Goal: Navigation & Orientation: Find specific page/section

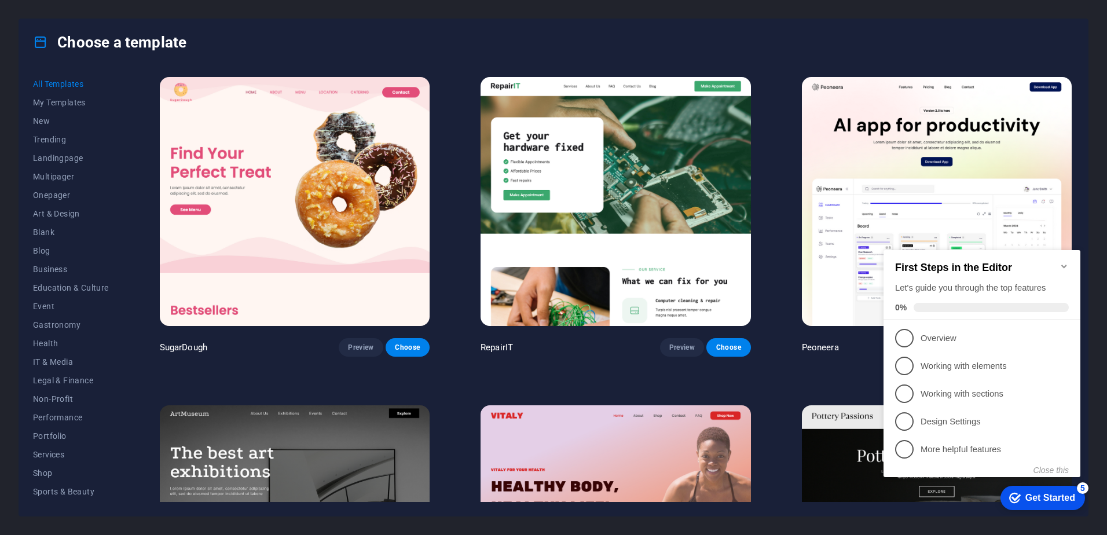
click at [1065, 262] on icon "Minimize checklist" at bounding box center [1063, 266] width 9 height 9
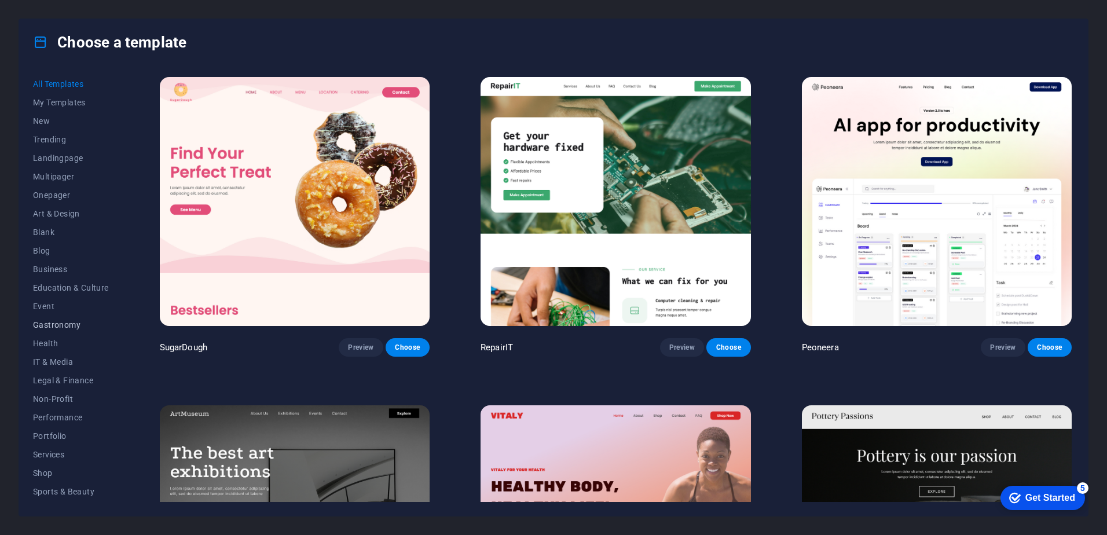
scroll to position [54, 0]
click at [64, 399] on span "Services" at bounding box center [71, 399] width 76 height 9
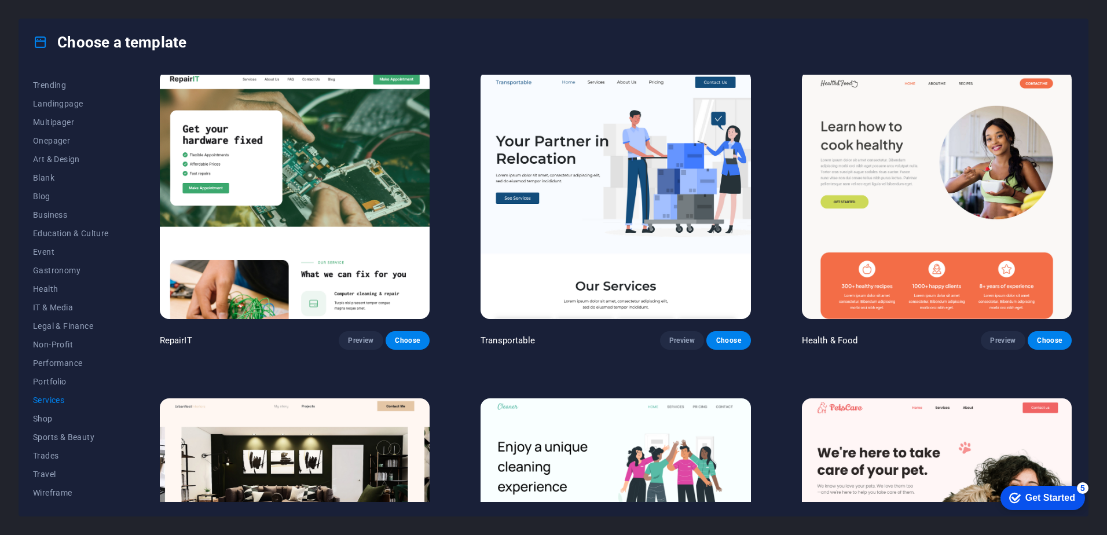
scroll to position [0, 0]
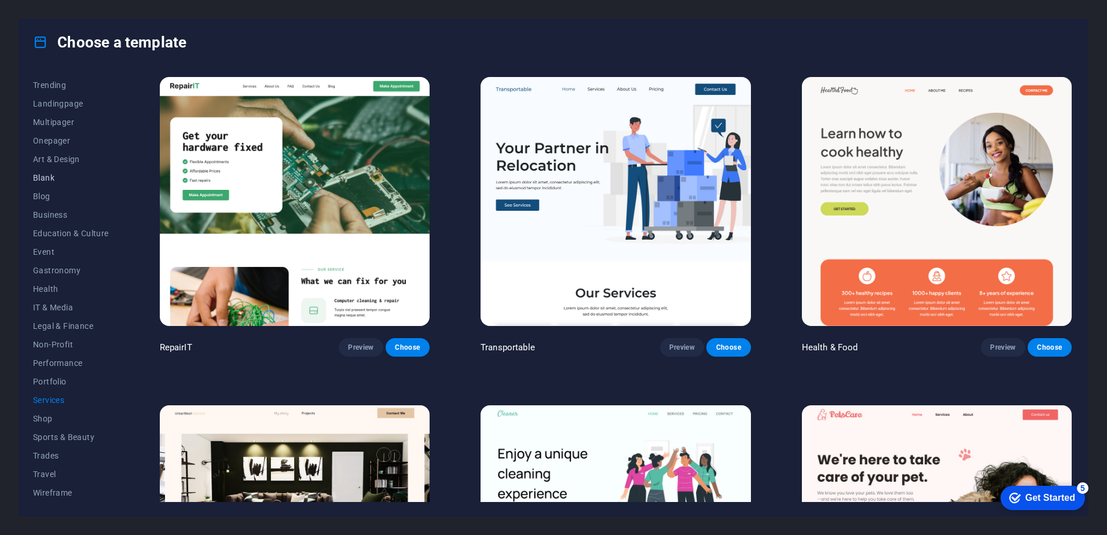
click at [50, 176] on span "Blank" at bounding box center [71, 177] width 76 height 9
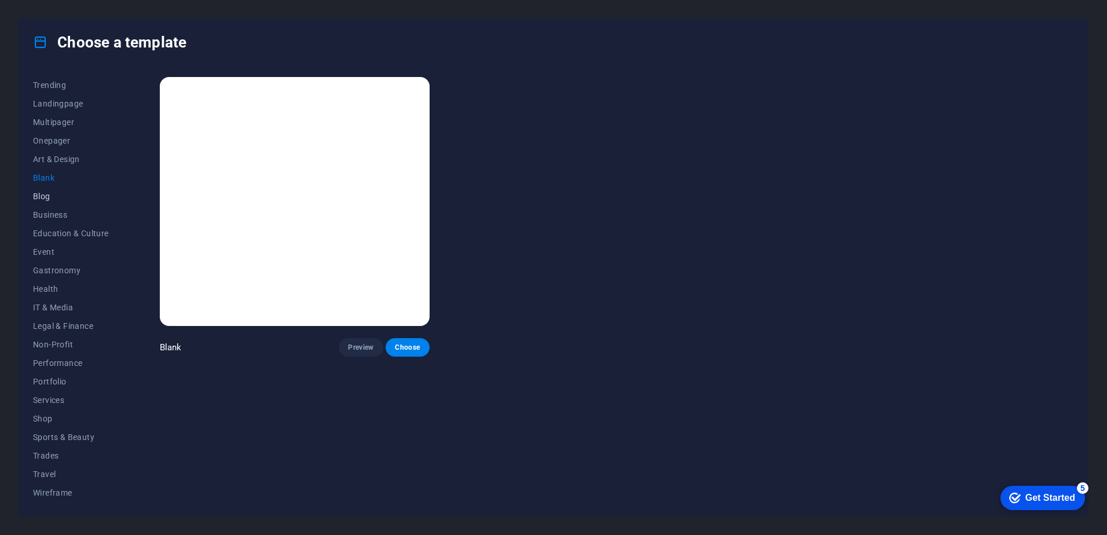
click at [43, 193] on span "Blog" at bounding box center [71, 196] width 76 height 9
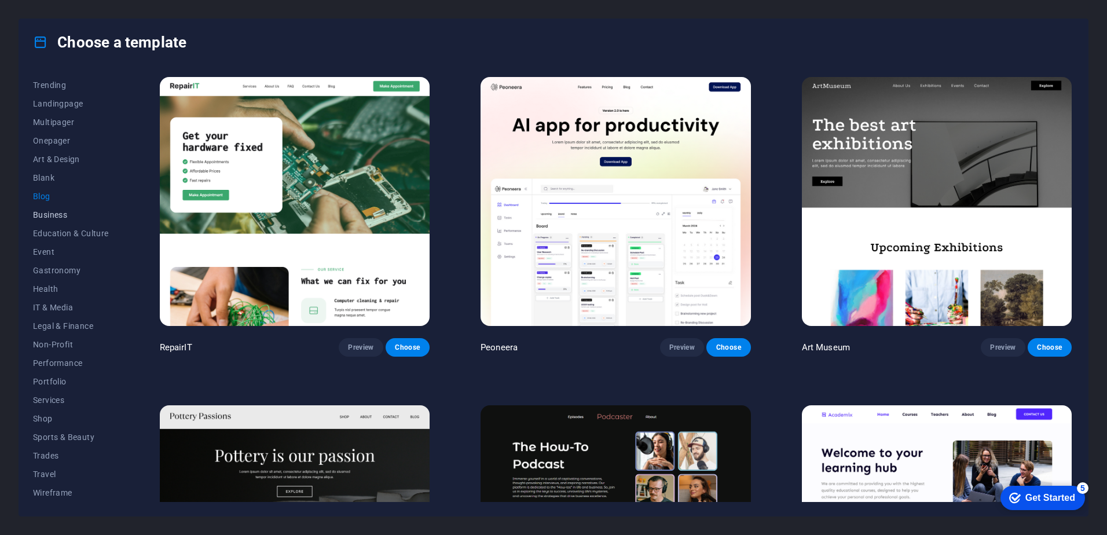
click at [53, 214] on span "Business" at bounding box center [71, 214] width 76 height 9
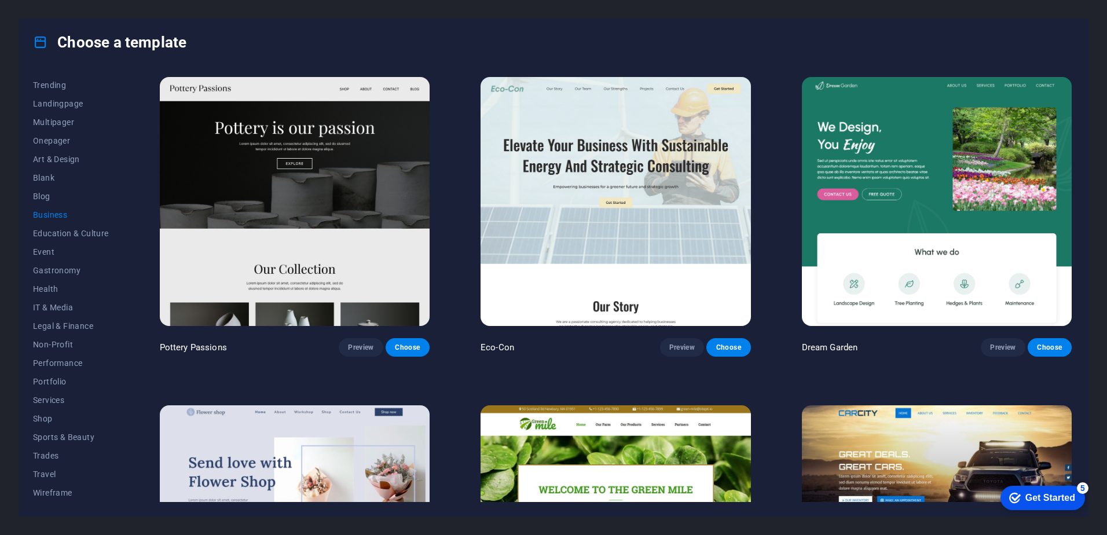
click at [664, 180] on img at bounding box center [615, 201] width 270 height 249
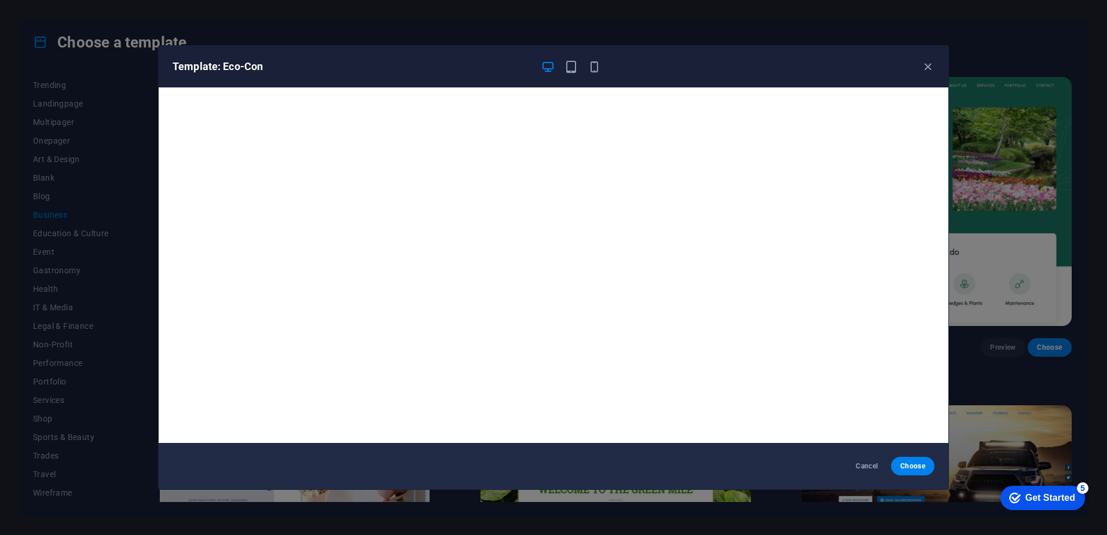
scroll to position [3, 0]
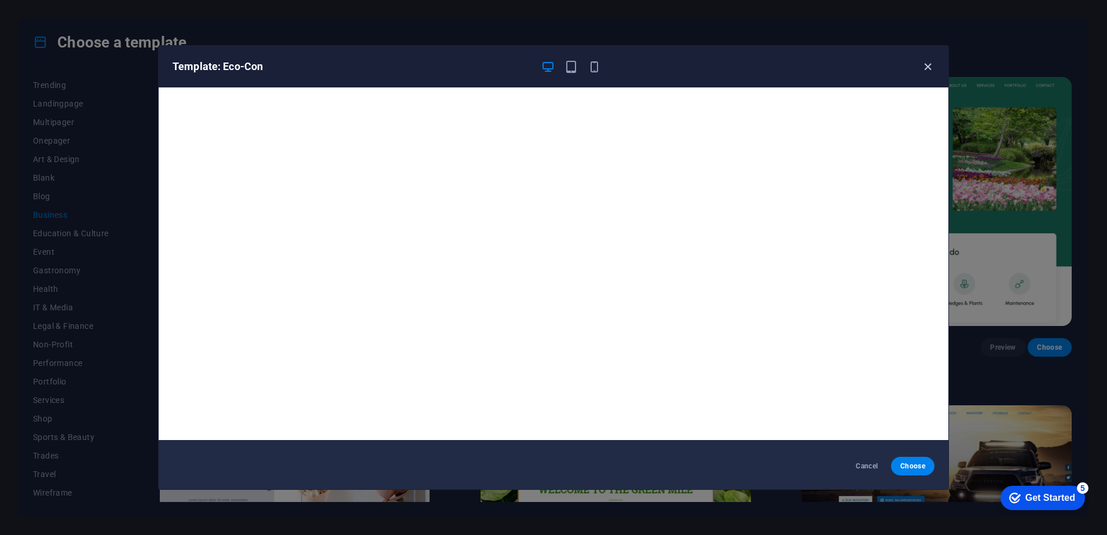
click at [934, 64] on icon "button" at bounding box center [927, 66] width 13 height 13
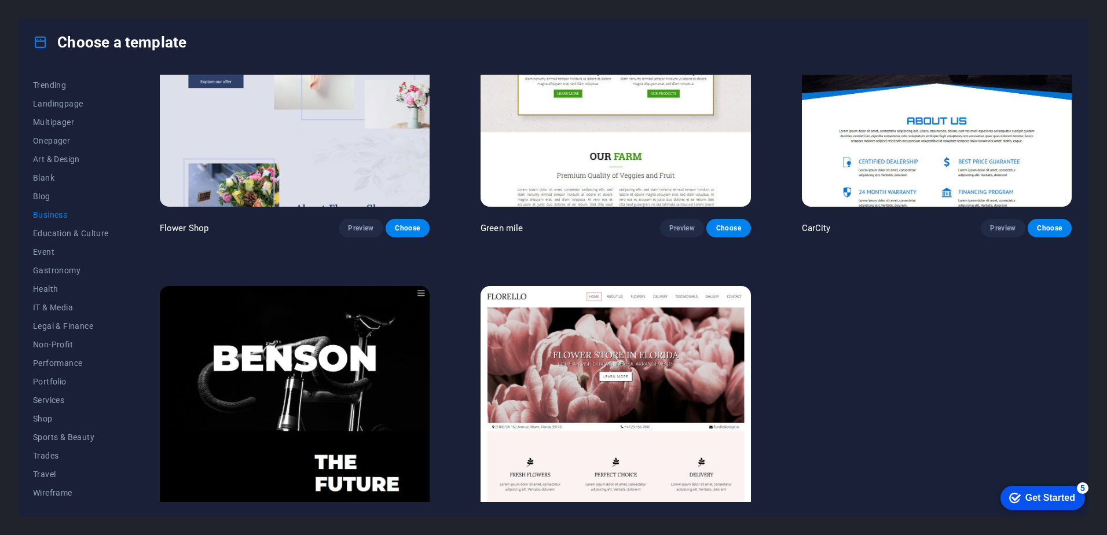
scroll to position [463, 0]
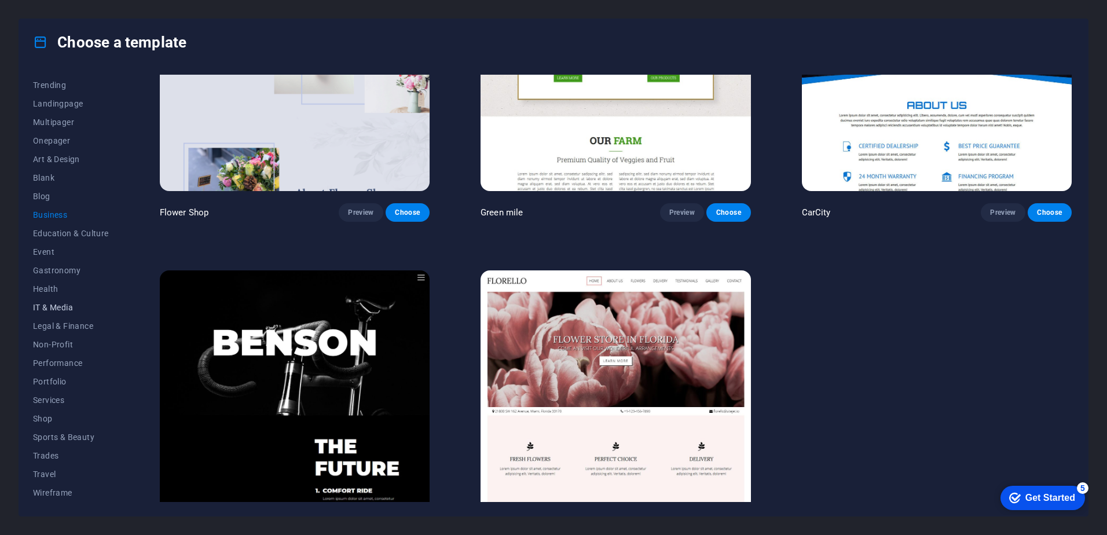
click at [60, 306] on span "IT & Media" at bounding box center [71, 307] width 76 height 9
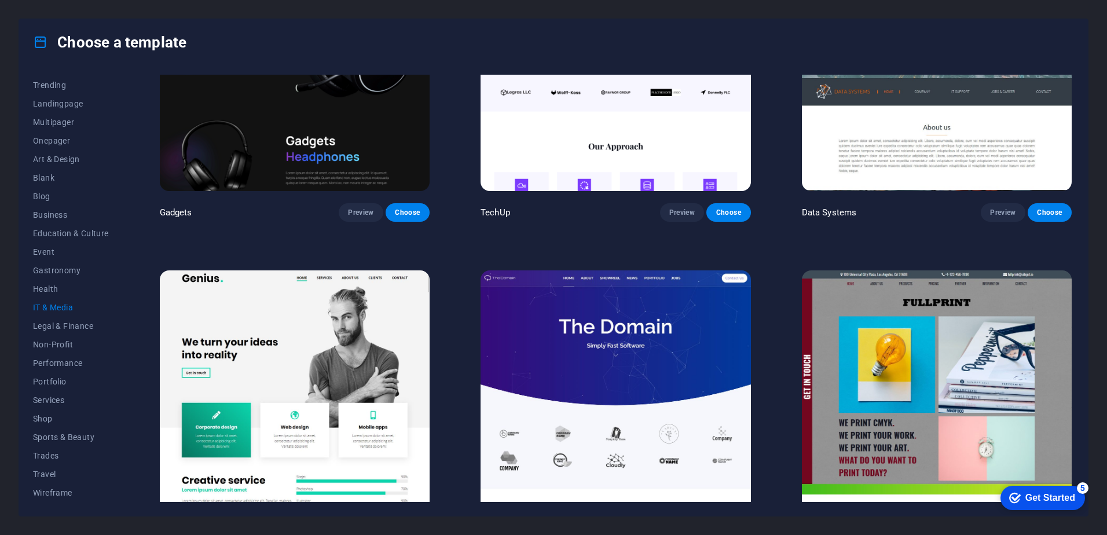
scroll to position [0, 0]
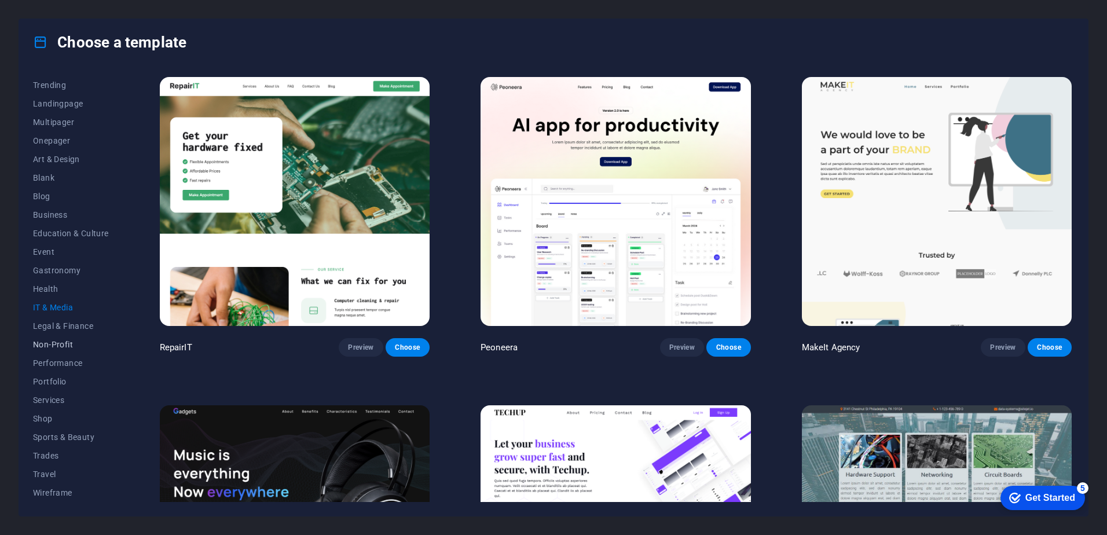
click at [59, 346] on span "Non-Profit" at bounding box center [71, 344] width 76 height 9
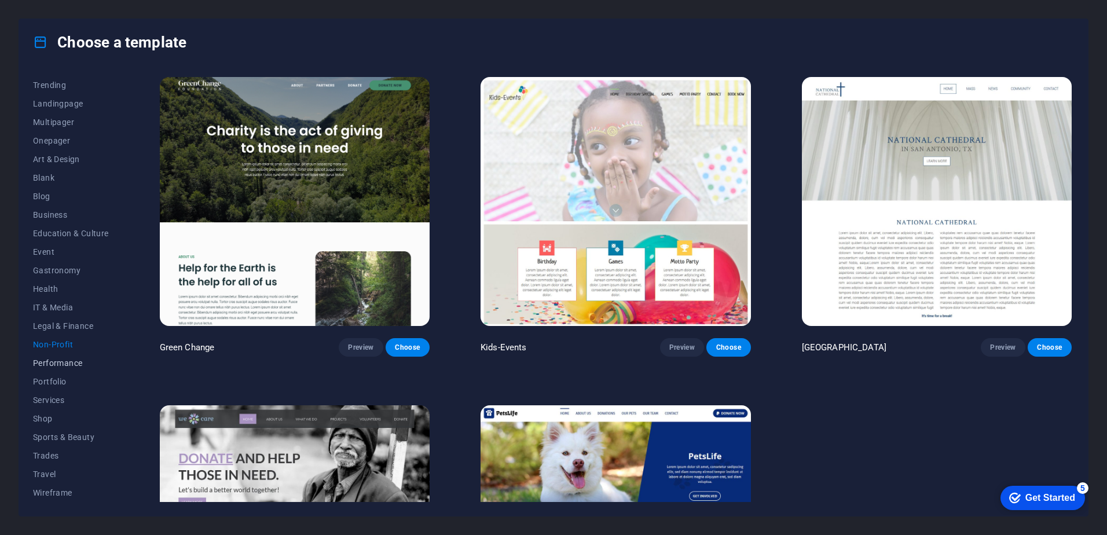
click at [69, 364] on span "Performance" at bounding box center [71, 362] width 76 height 9
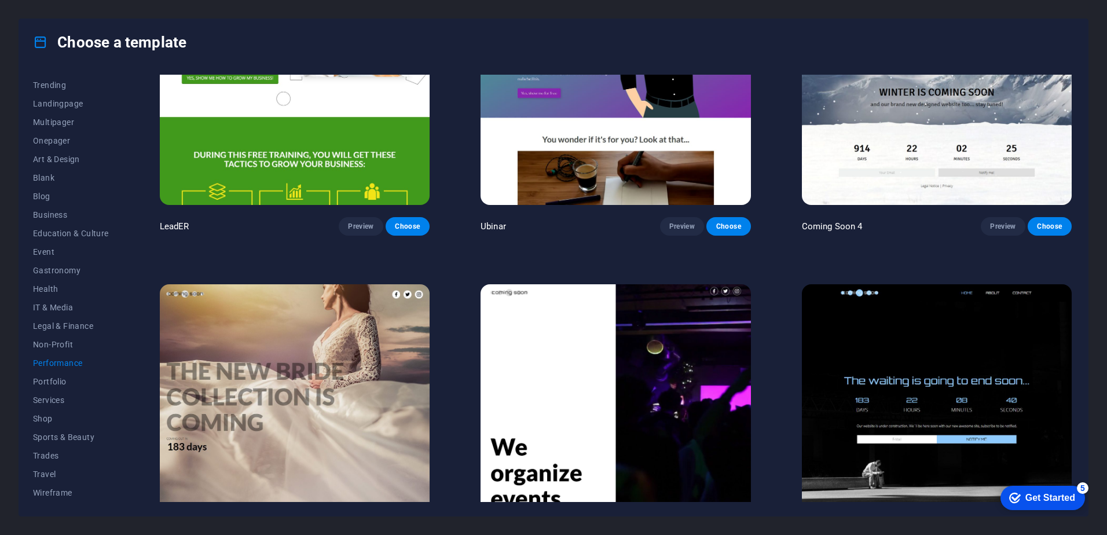
scroll to position [1487, 0]
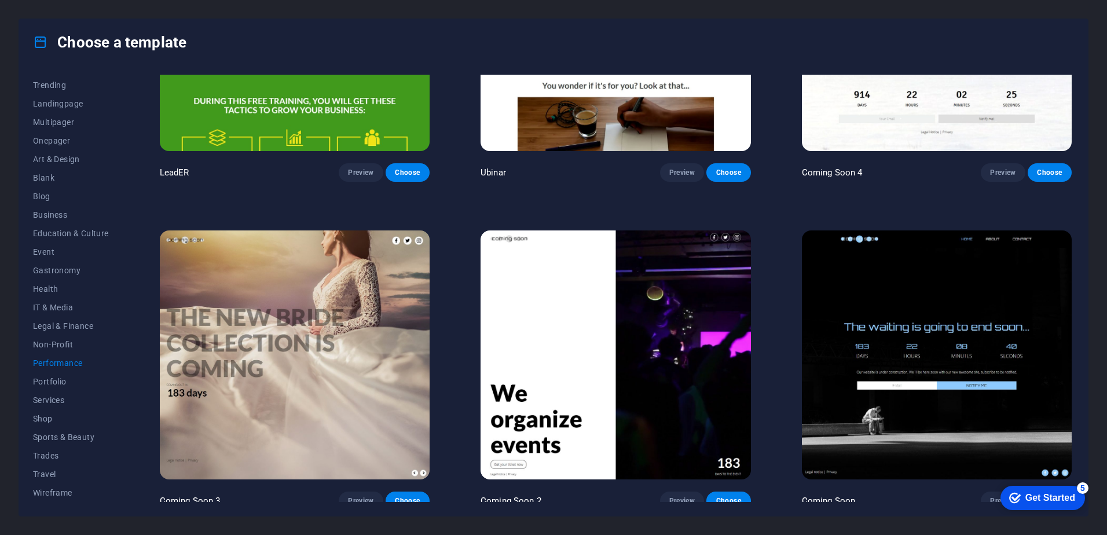
click at [614, 325] on img at bounding box center [615, 354] width 270 height 249
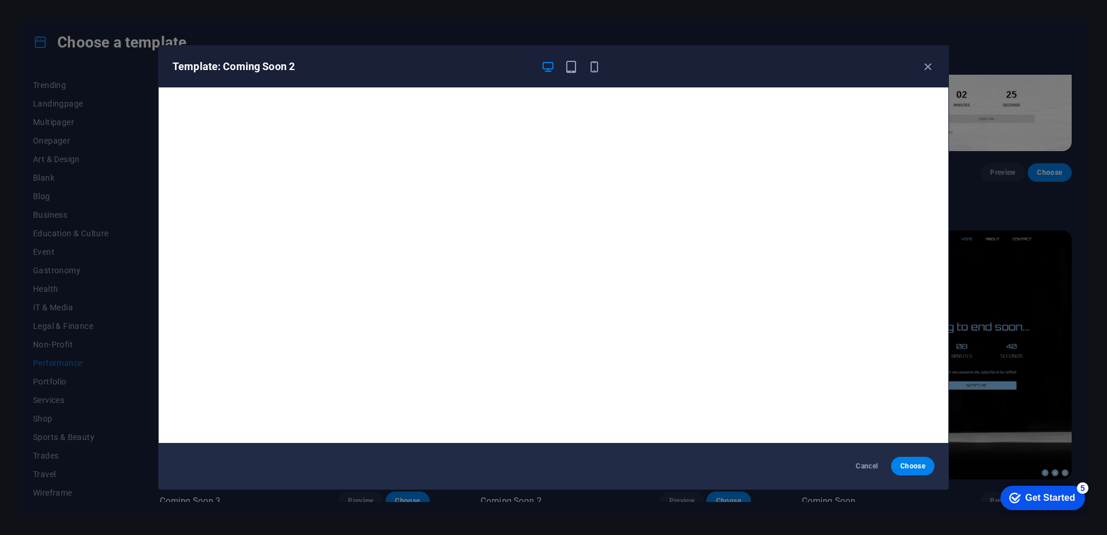
scroll to position [3, 0]
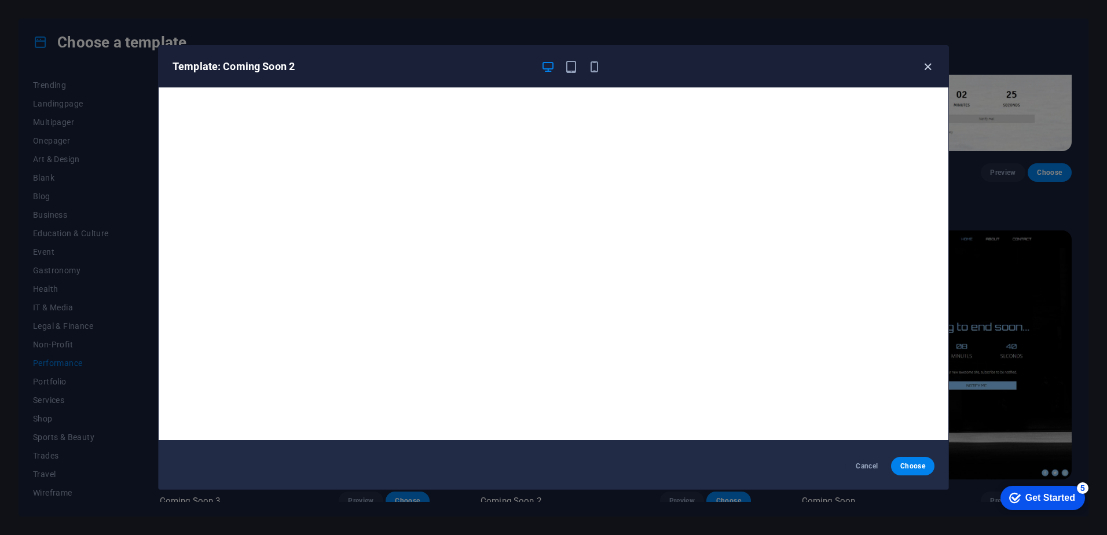
click at [927, 61] on icon "button" at bounding box center [927, 66] width 13 height 13
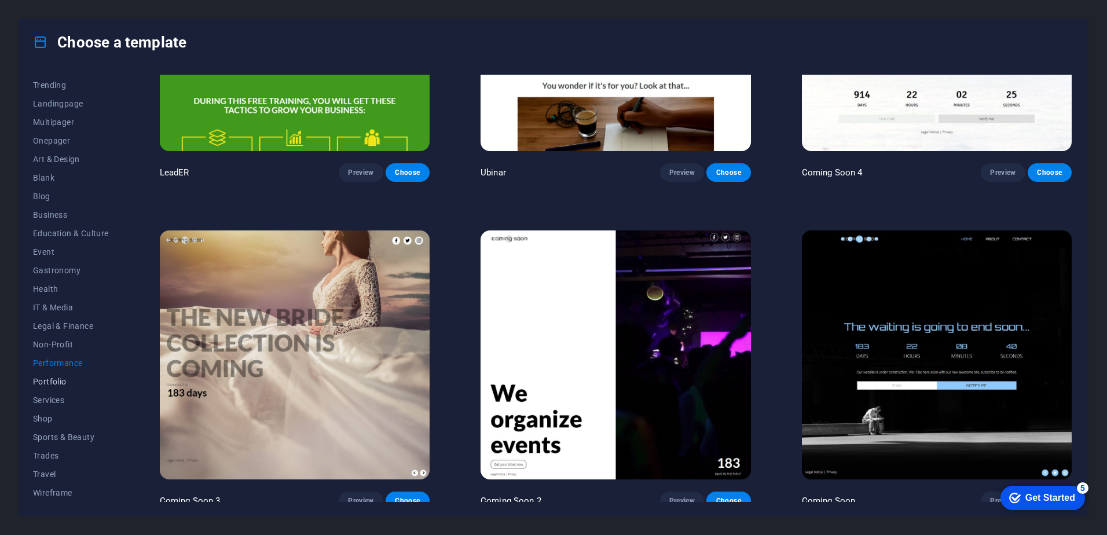
click at [65, 379] on span "Portfolio" at bounding box center [71, 381] width 76 height 9
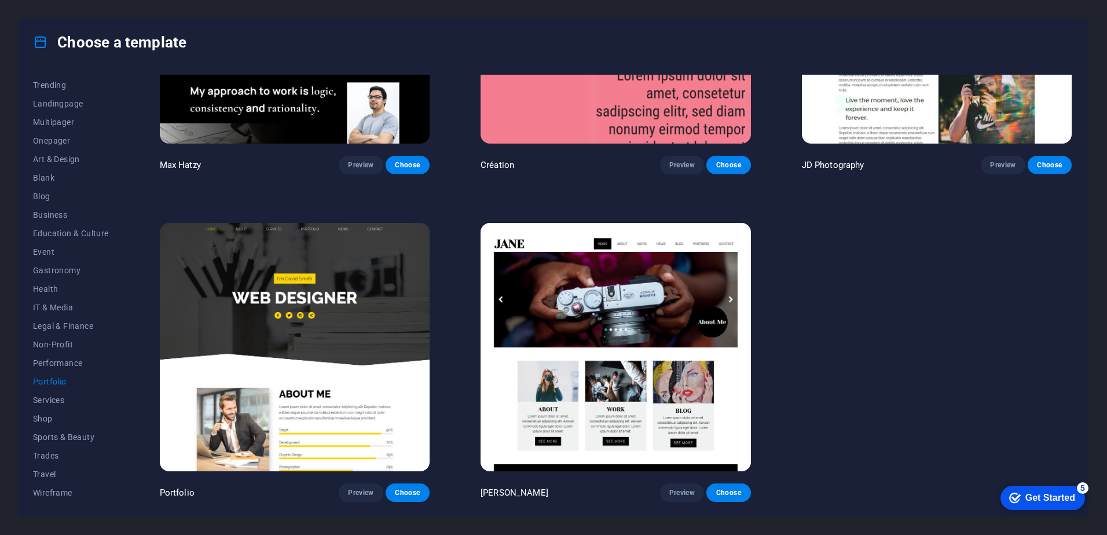
scroll to position [0, 0]
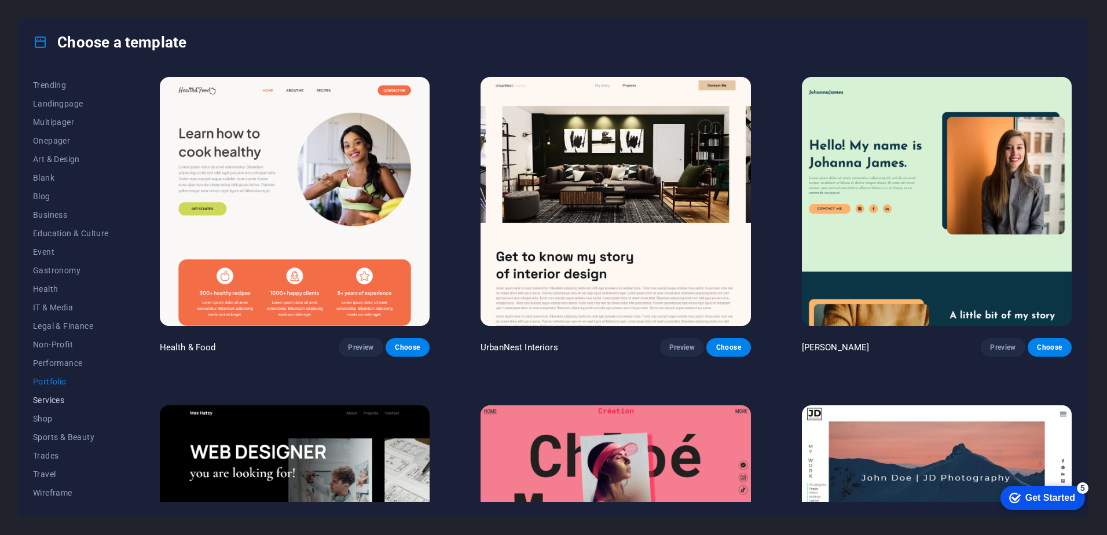
click at [53, 401] on span "Services" at bounding box center [71, 399] width 76 height 9
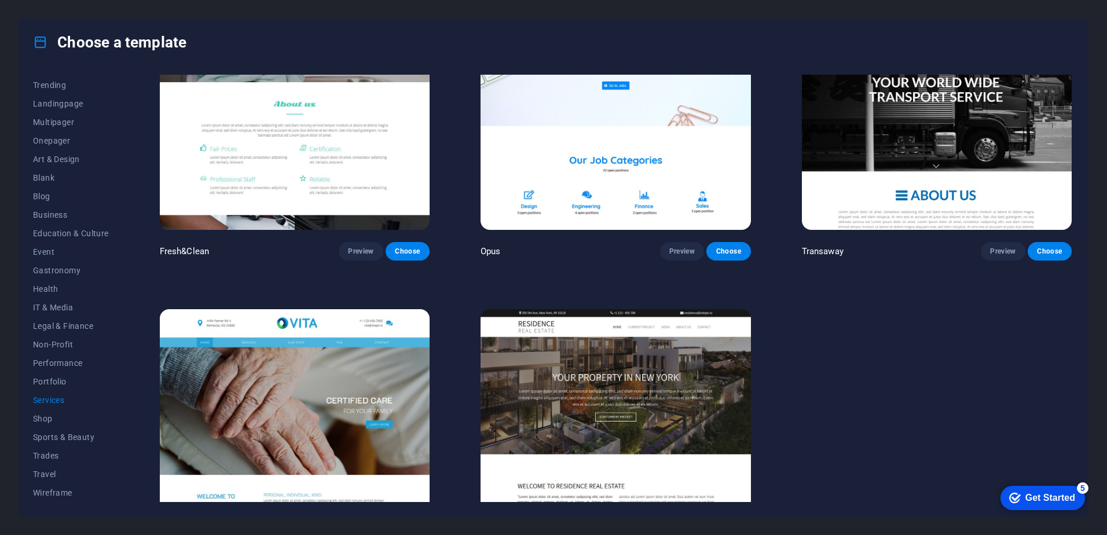
scroll to position [1814, 0]
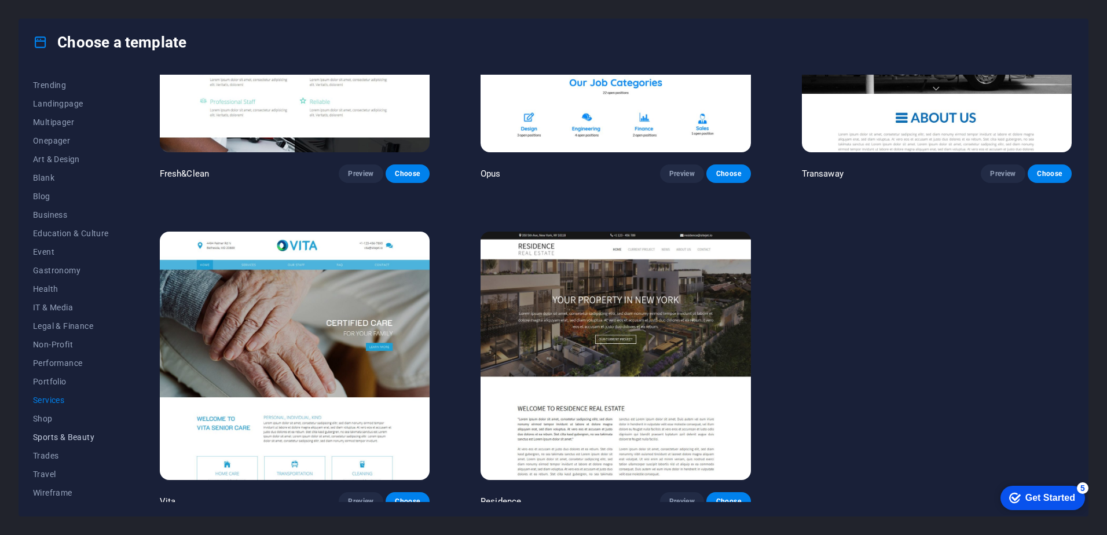
click at [49, 436] on span "Sports & Beauty" at bounding box center [71, 436] width 76 height 9
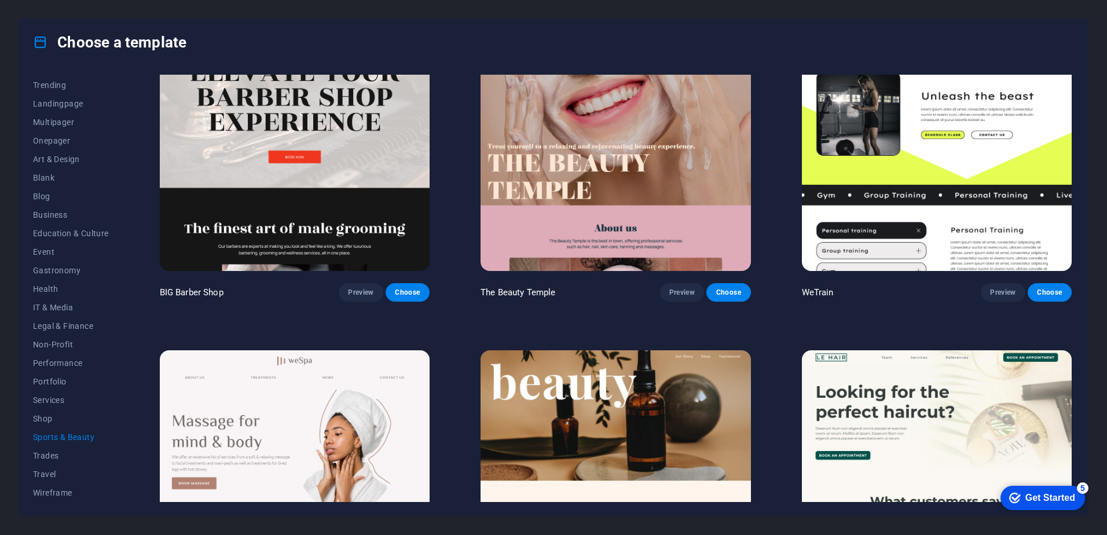
scroll to position [0, 0]
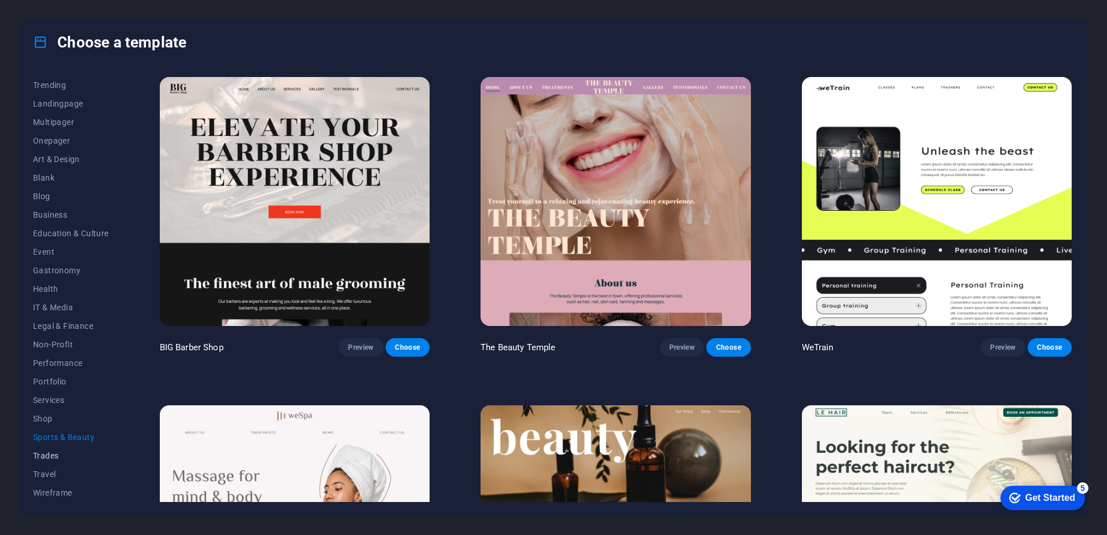
click at [46, 454] on span "Trades" at bounding box center [71, 455] width 76 height 9
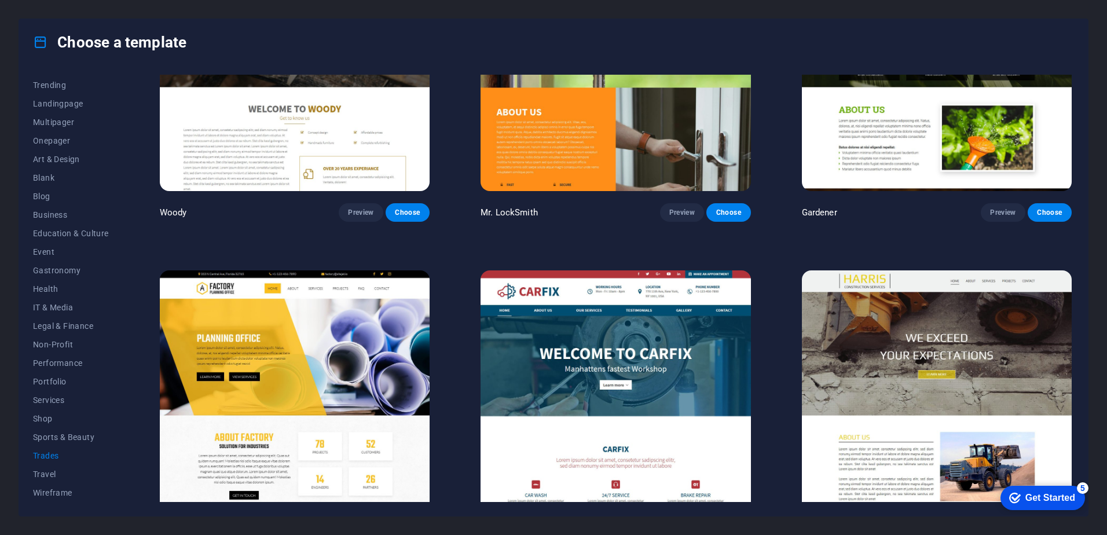
scroll to position [507, 0]
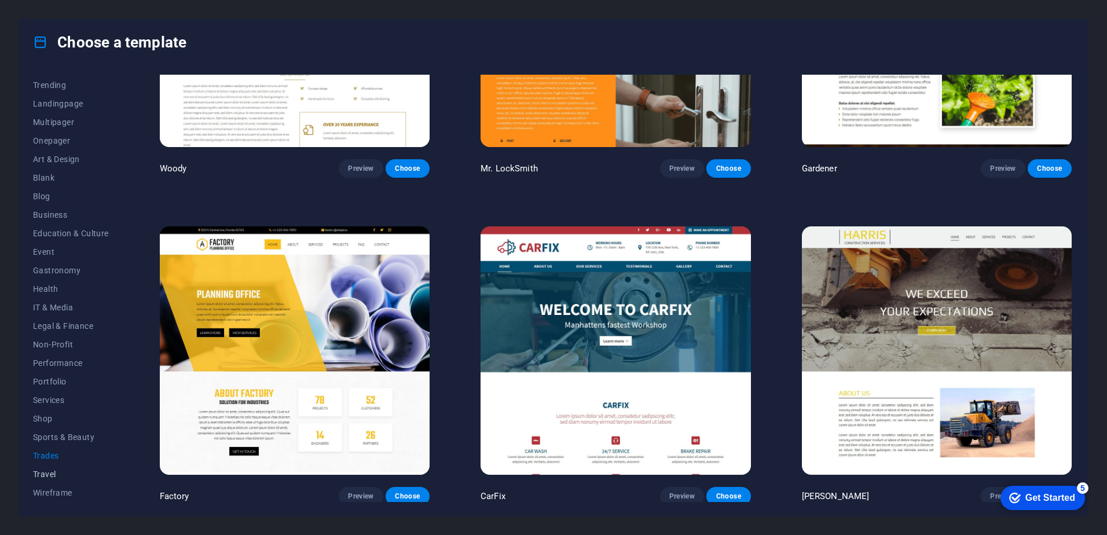
click at [57, 474] on span "Travel" at bounding box center [71, 473] width 76 height 9
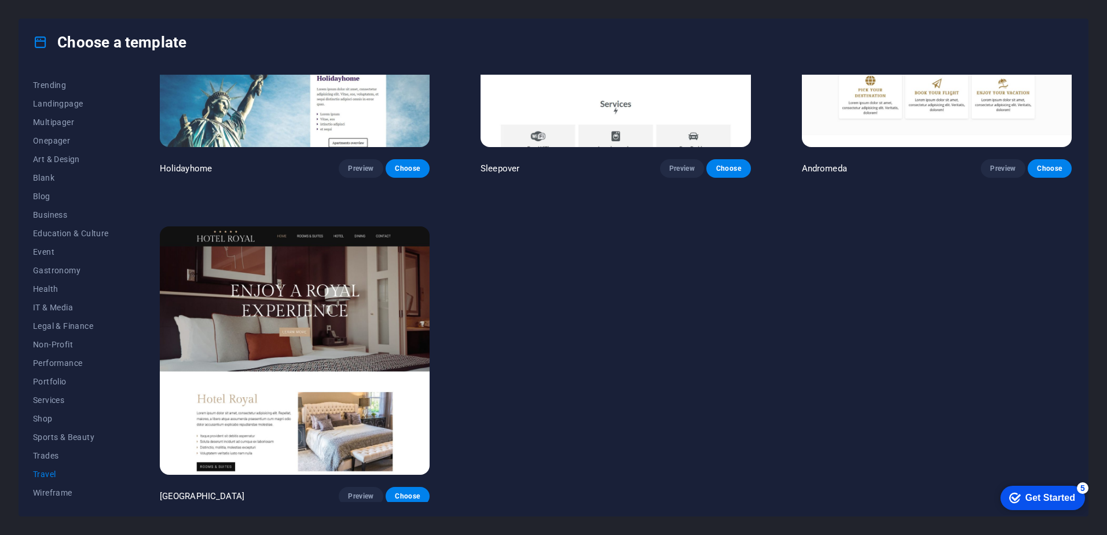
scroll to position [0, 0]
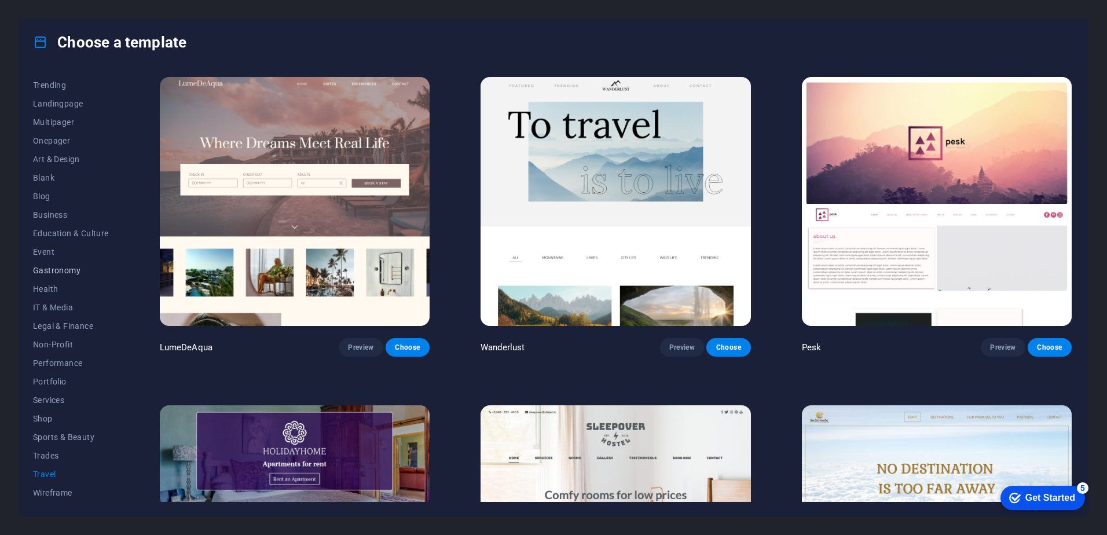
click at [71, 276] on button "Gastronomy" at bounding box center [71, 270] width 76 height 19
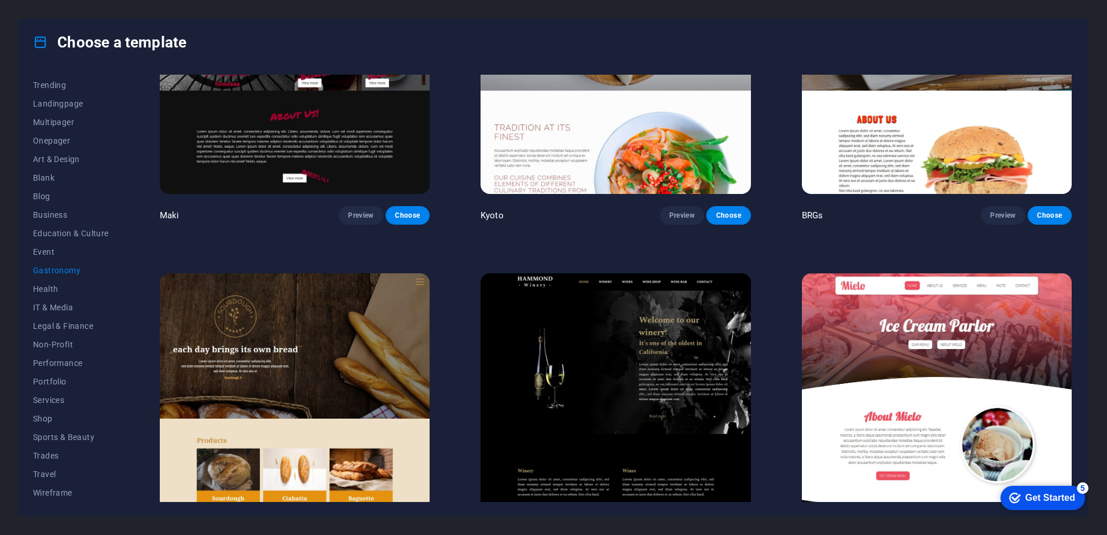
scroll to position [868, 0]
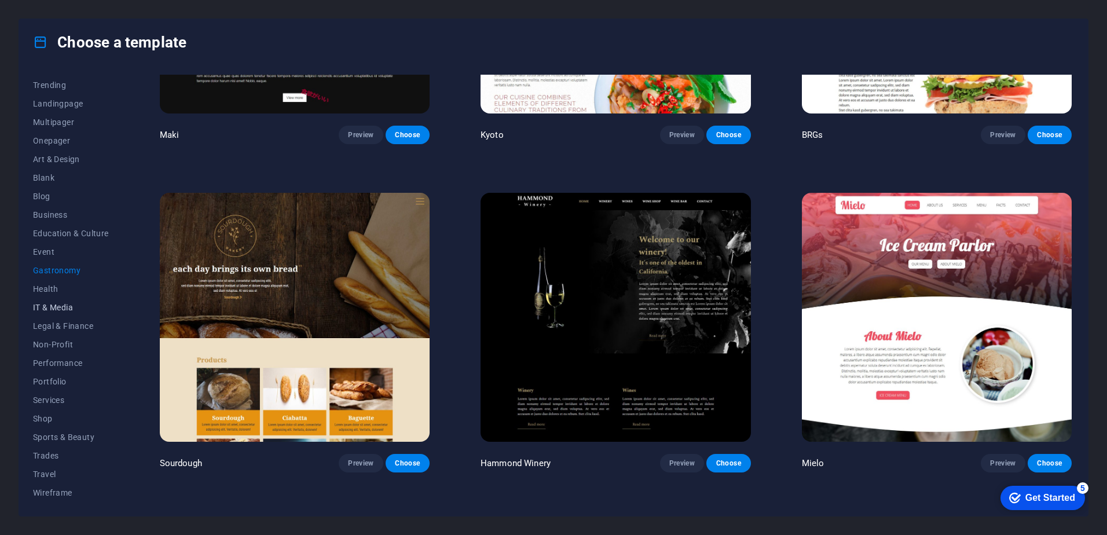
click at [67, 313] on button "IT & Media" at bounding box center [71, 307] width 76 height 19
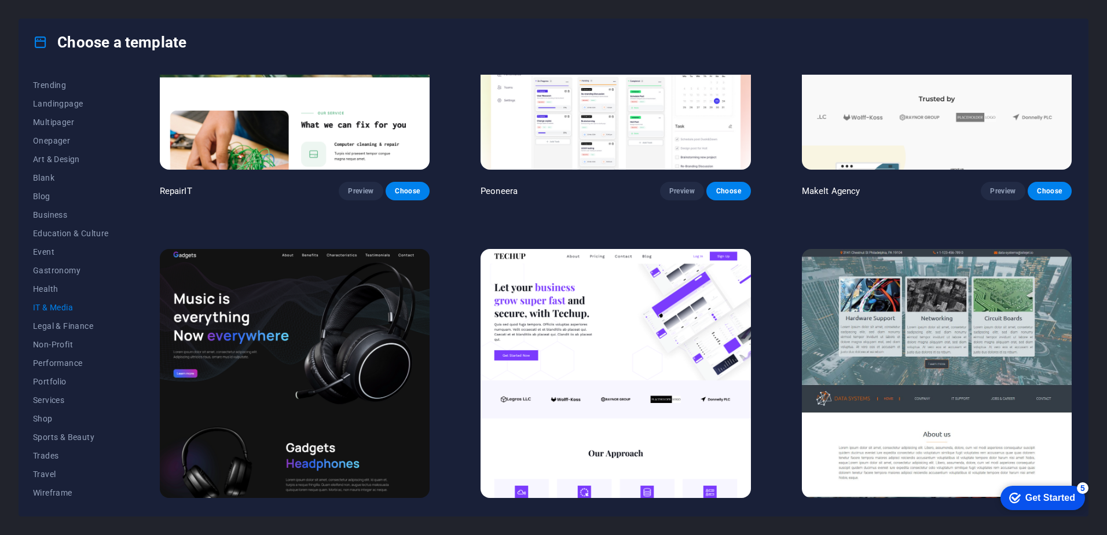
scroll to position [0, 0]
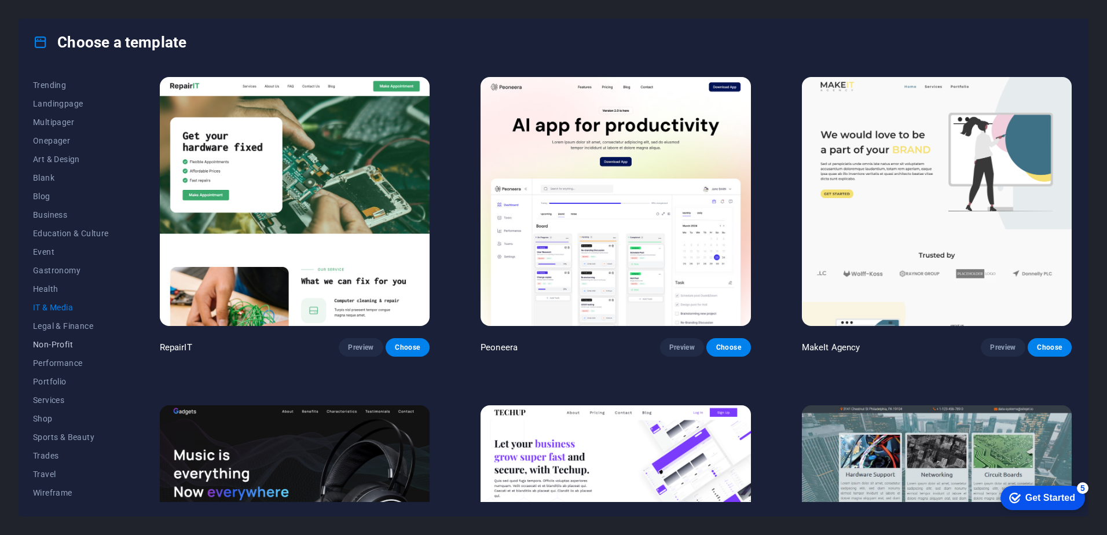
click at [68, 345] on span "Non-Profit" at bounding box center [71, 344] width 76 height 9
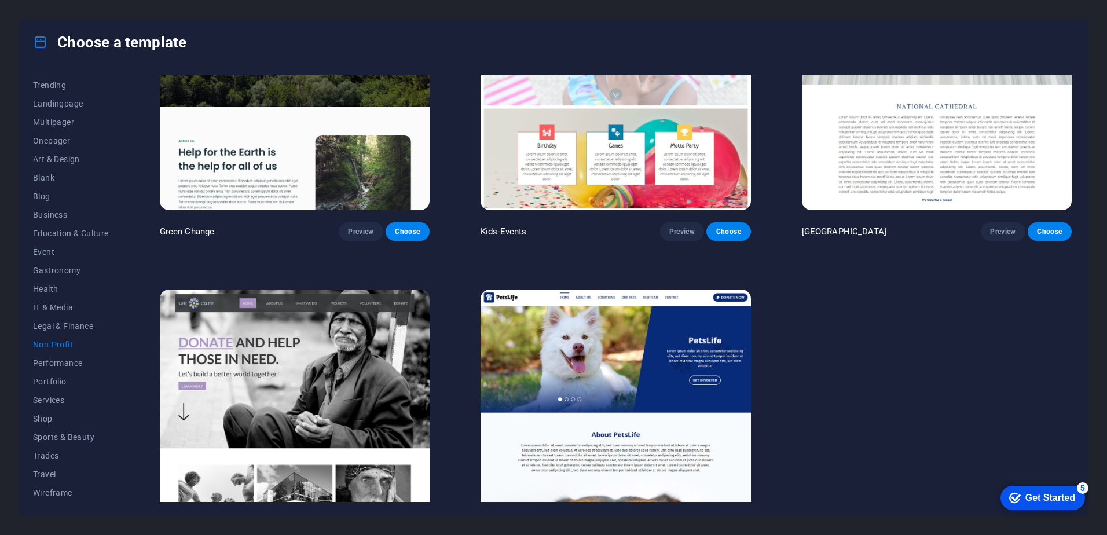
scroll to position [180, 0]
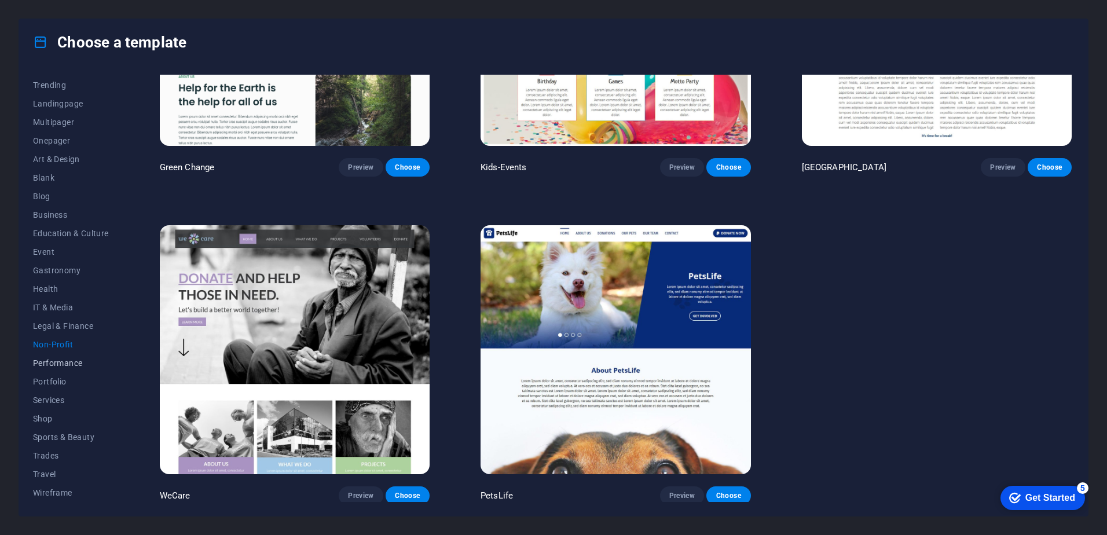
click at [72, 358] on span "Performance" at bounding box center [71, 362] width 76 height 9
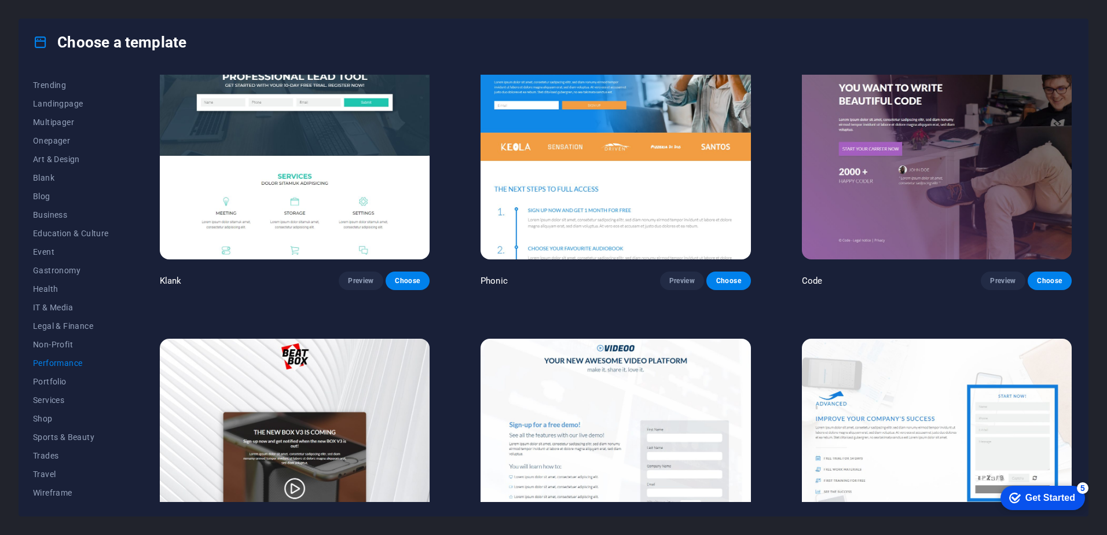
scroll to position [0, 0]
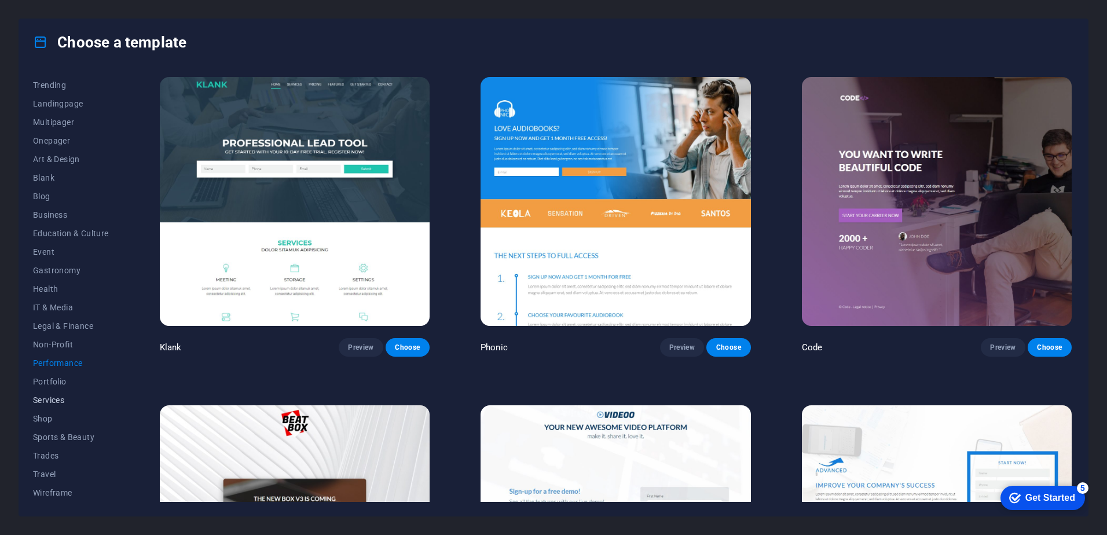
click at [60, 399] on span "Services" at bounding box center [71, 399] width 76 height 9
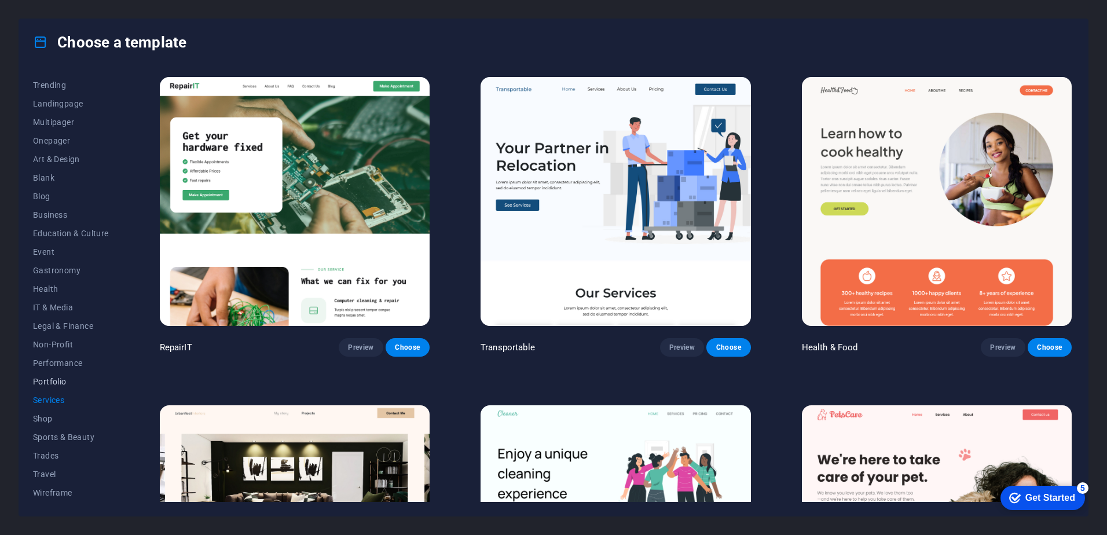
click at [59, 379] on span "Portfolio" at bounding box center [71, 381] width 76 height 9
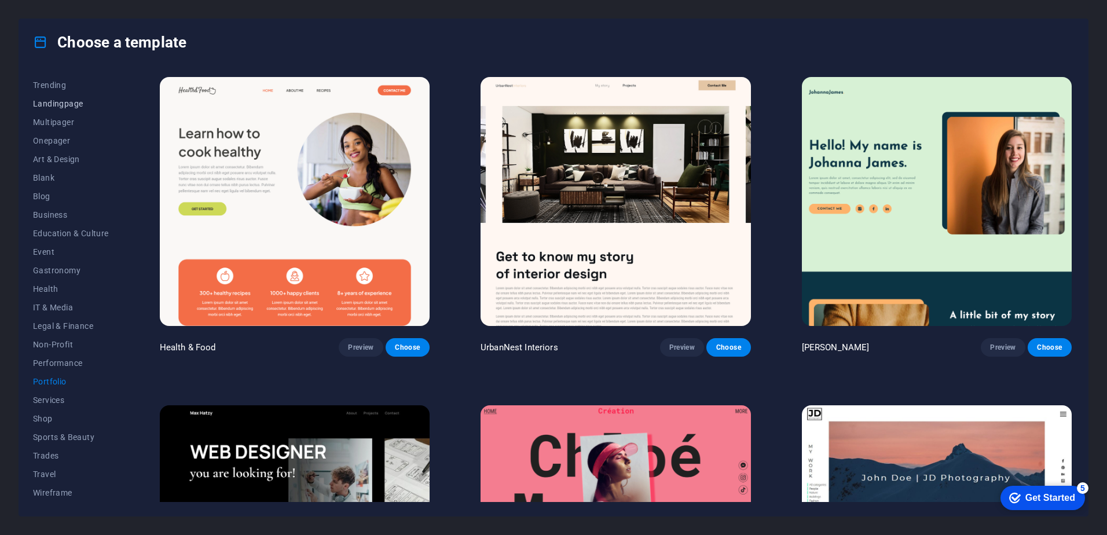
click at [58, 102] on span "Landingpage" at bounding box center [71, 103] width 76 height 9
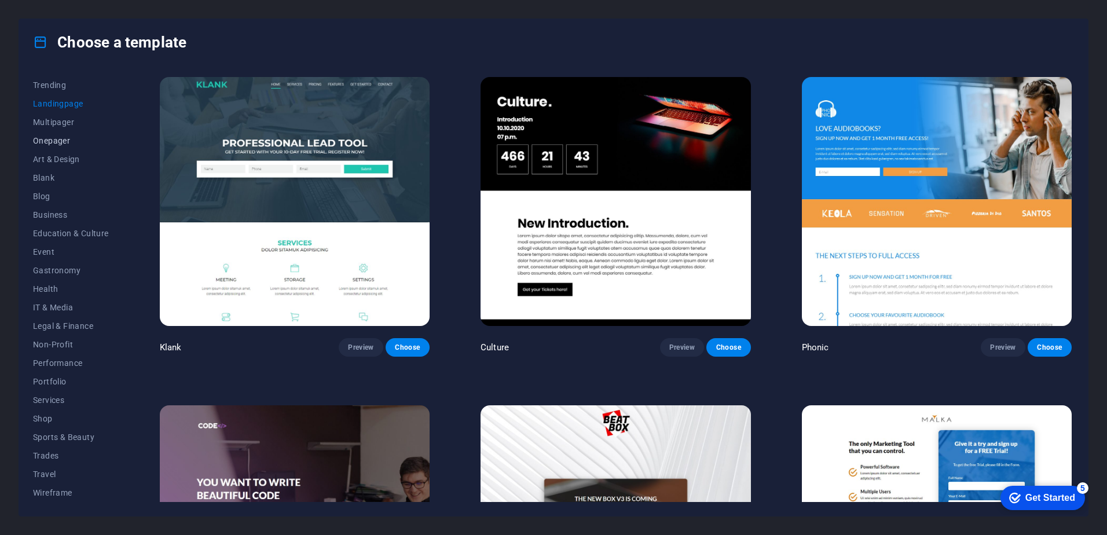
click at [55, 142] on span "Onepager" at bounding box center [71, 140] width 76 height 9
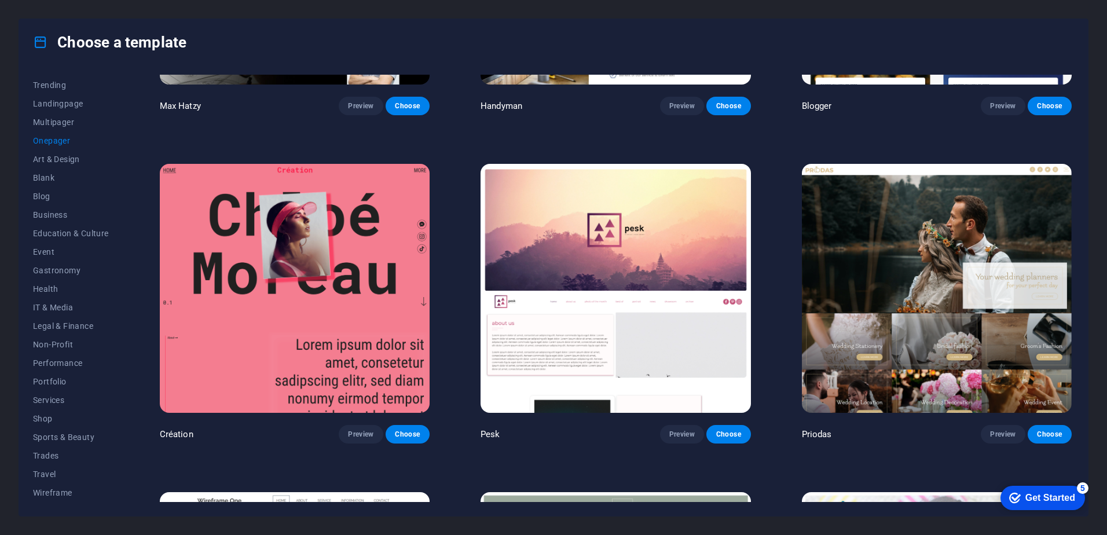
scroll to position [2315, 0]
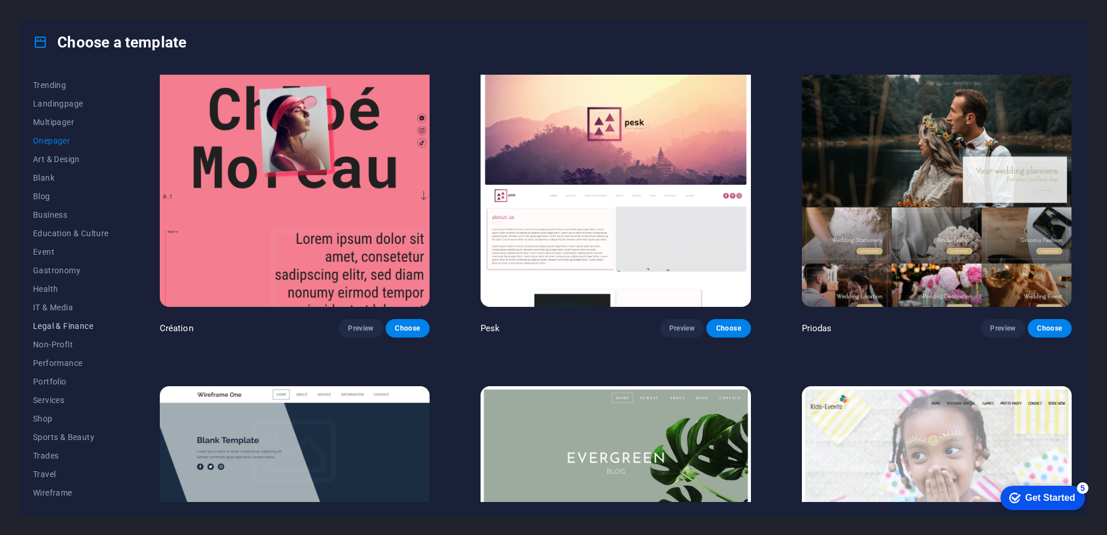
click at [73, 327] on span "Legal & Finance" at bounding box center [71, 325] width 76 height 9
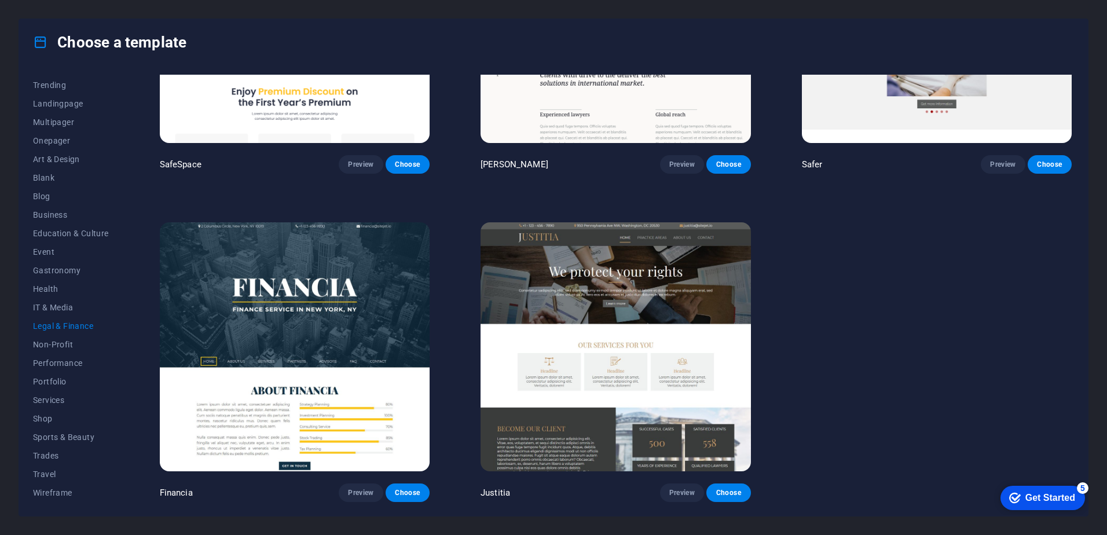
scroll to position [0, 0]
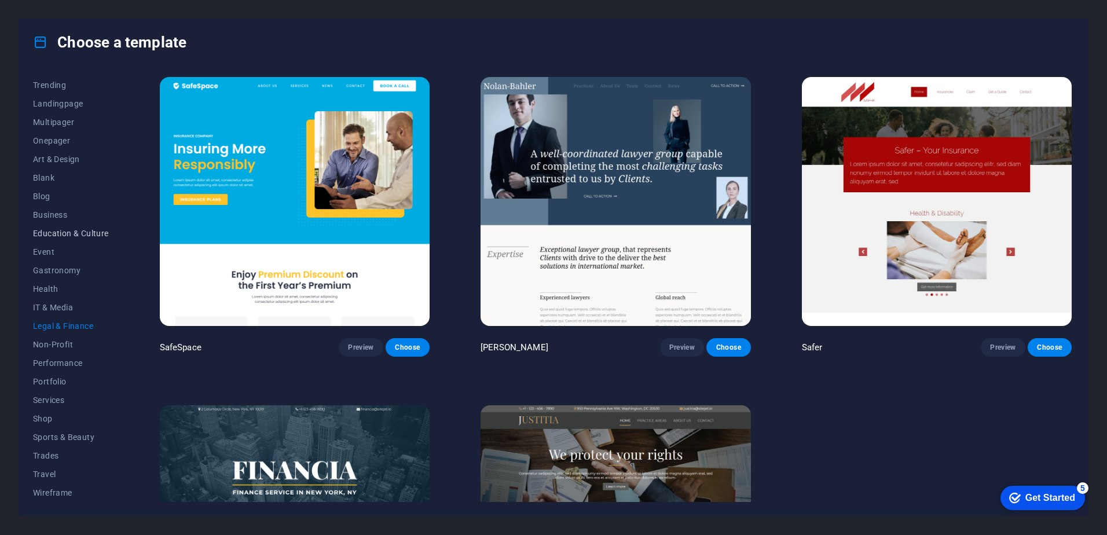
click at [61, 232] on span "Education & Culture" at bounding box center [71, 233] width 76 height 9
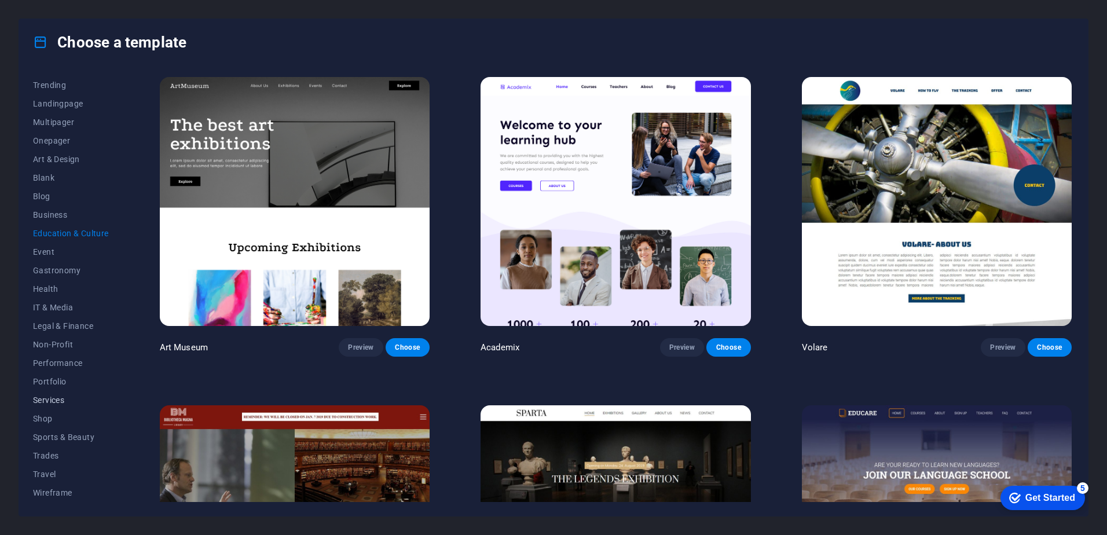
click at [57, 402] on span "Services" at bounding box center [71, 399] width 76 height 9
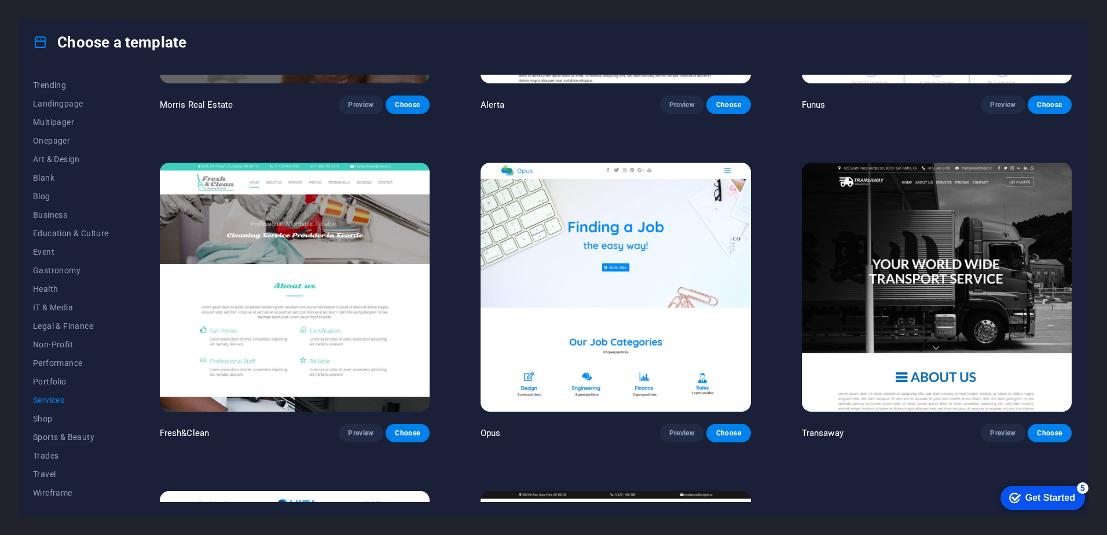
scroll to position [1563, 0]
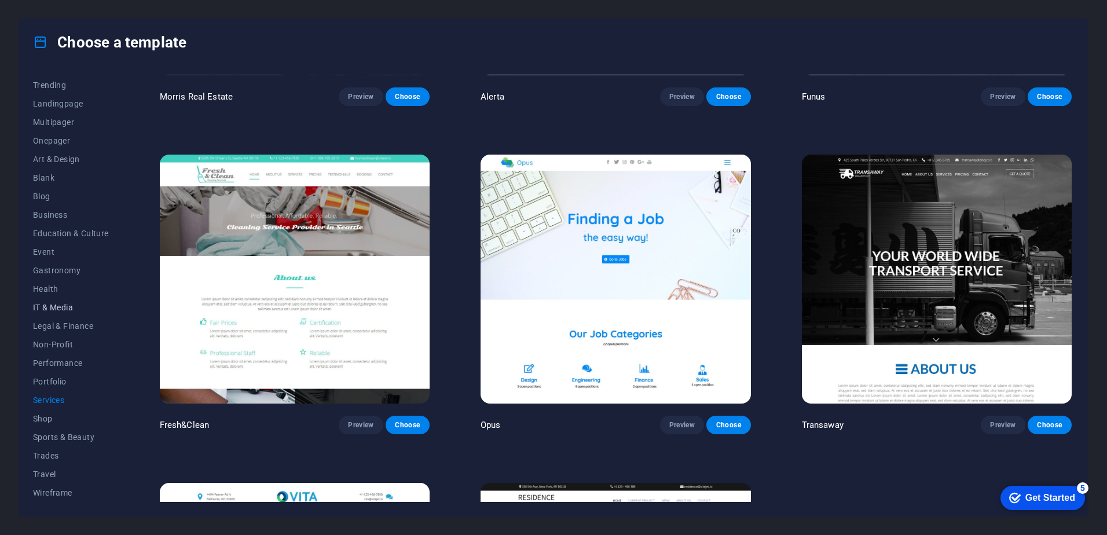
click at [67, 308] on span "IT & Media" at bounding box center [71, 307] width 76 height 9
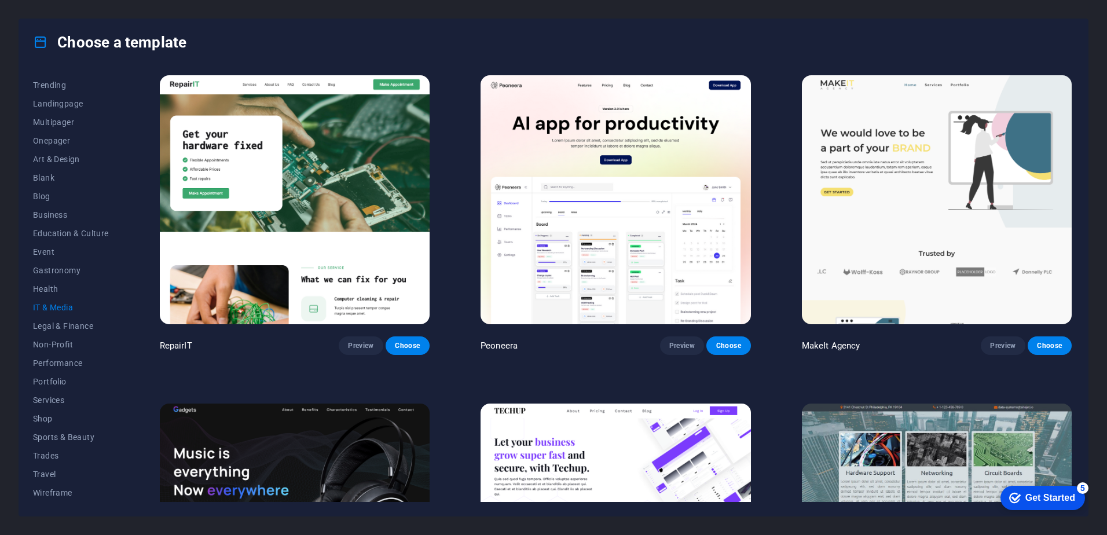
scroll to position [0, 0]
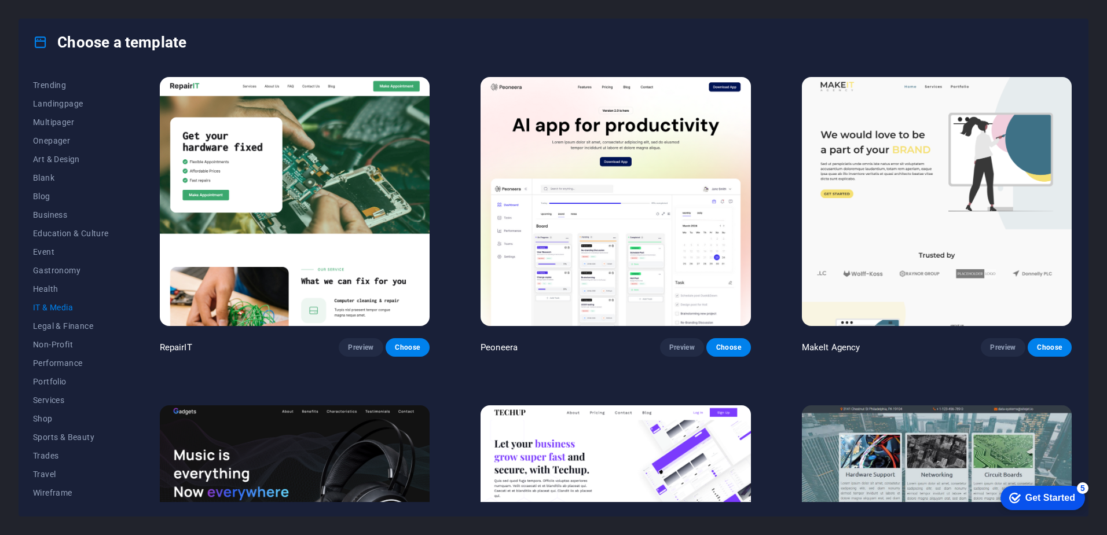
click at [379, 194] on img at bounding box center [295, 201] width 270 height 249
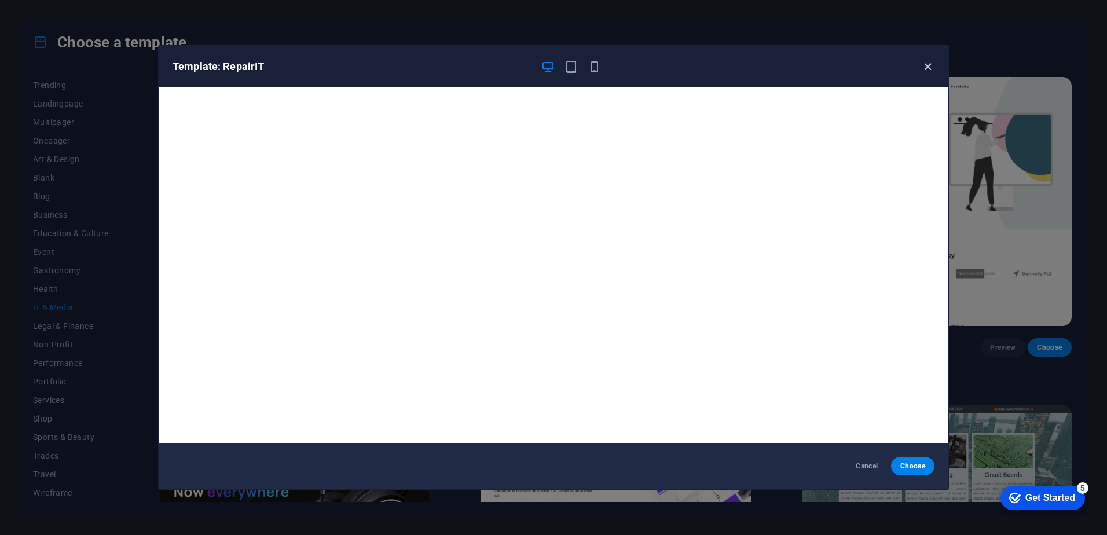
click at [928, 64] on icon "button" at bounding box center [927, 66] width 13 height 13
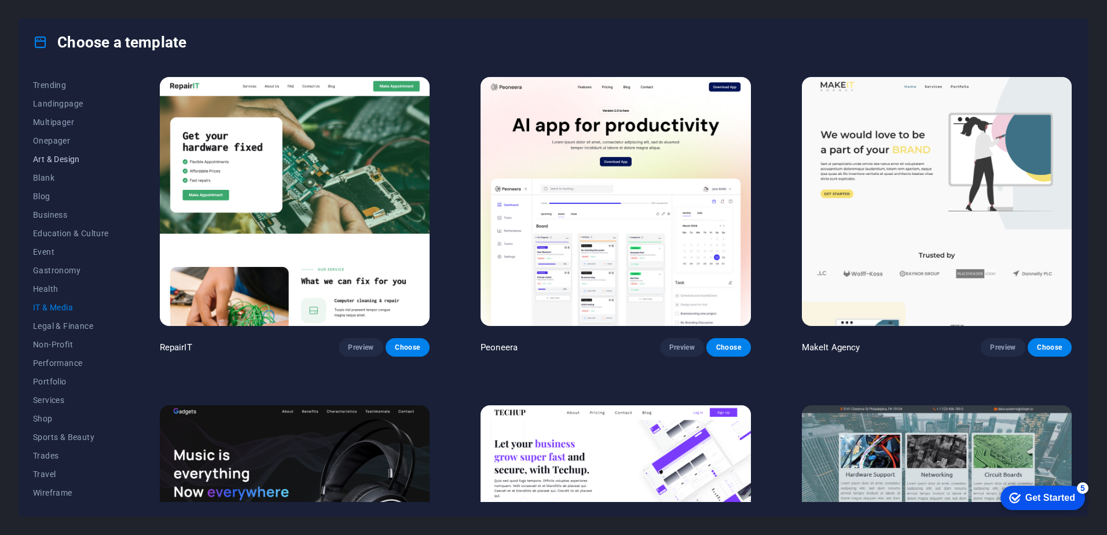
click at [60, 159] on span "Art & Design" at bounding box center [71, 159] width 76 height 9
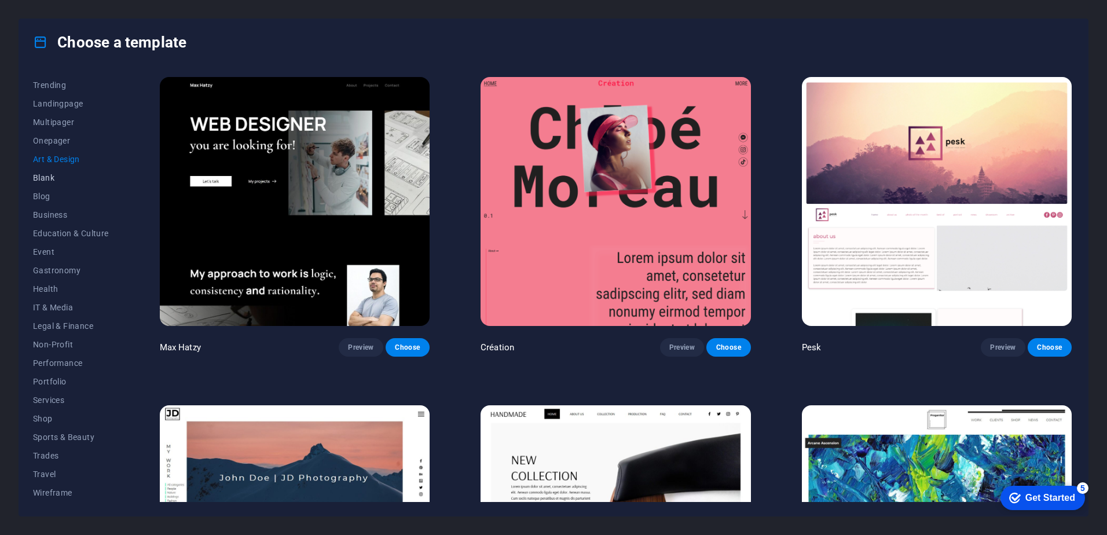
click at [58, 179] on span "Blank" at bounding box center [71, 177] width 76 height 9
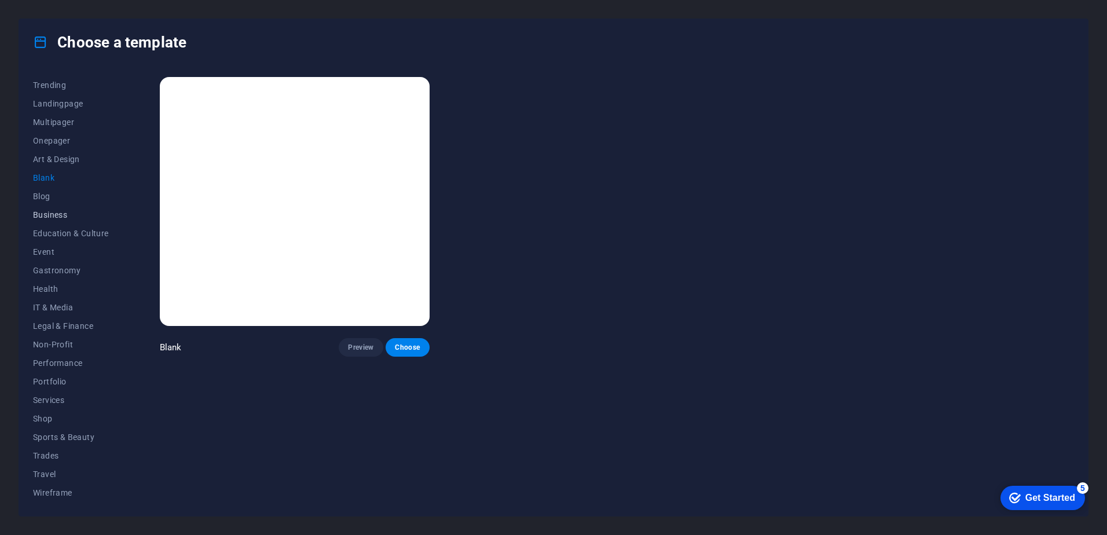
click at [46, 218] on span "Business" at bounding box center [71, 214] width 76 height 9
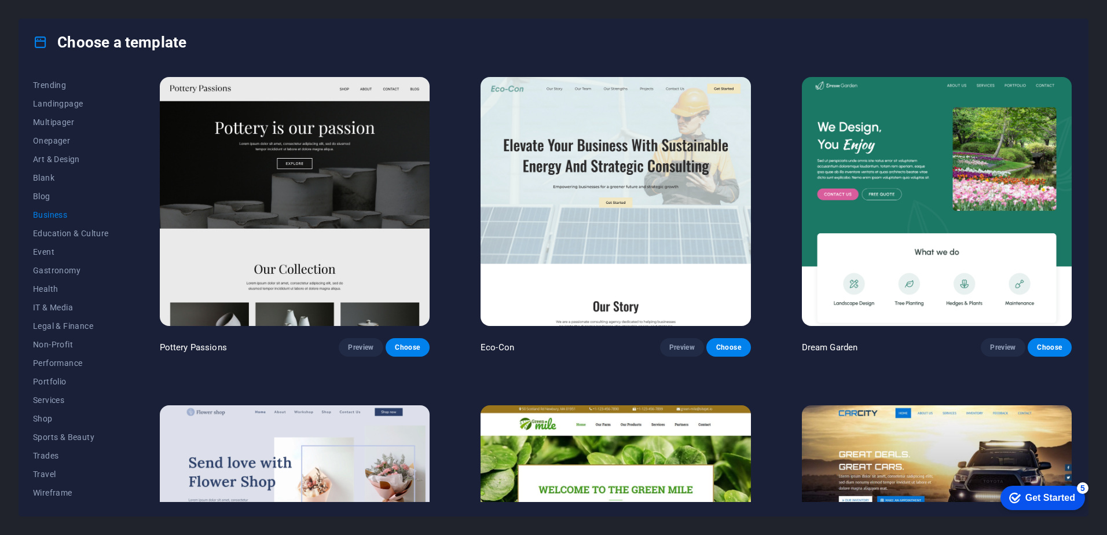
click at [651, 192] on img at bounding box center [615, 201] width 270 height 249
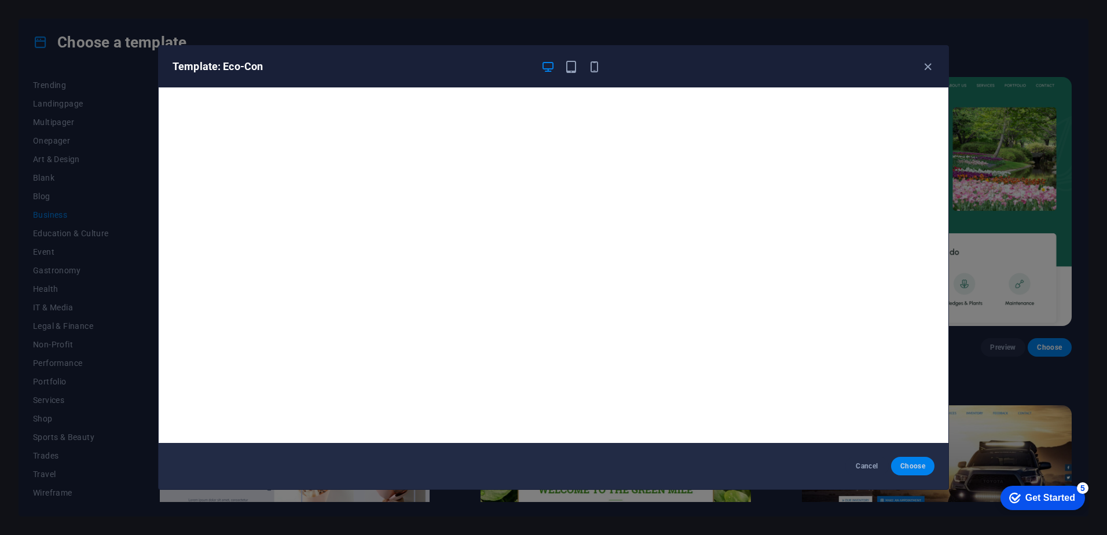
click at [925, 467] on button "Choose" at bounding box center [912, 466] width 43 height 19
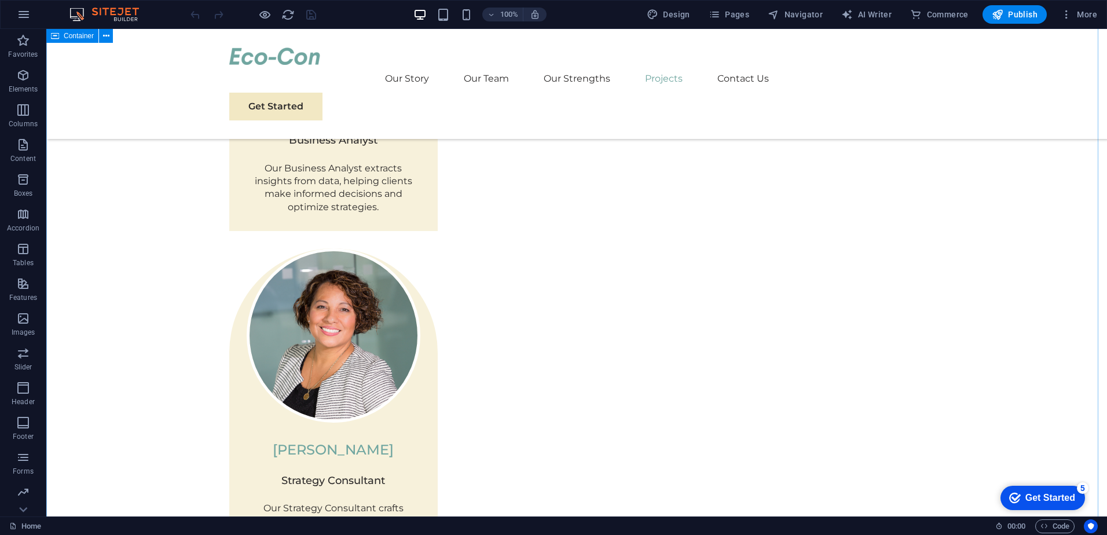
scroll to position [3010, 0]
